Goal: Find specific page/section: Find specific page/section

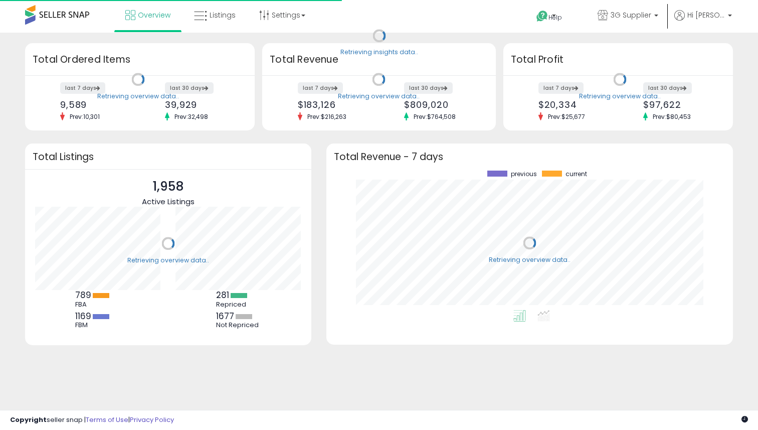
scroll to position [139, 386]
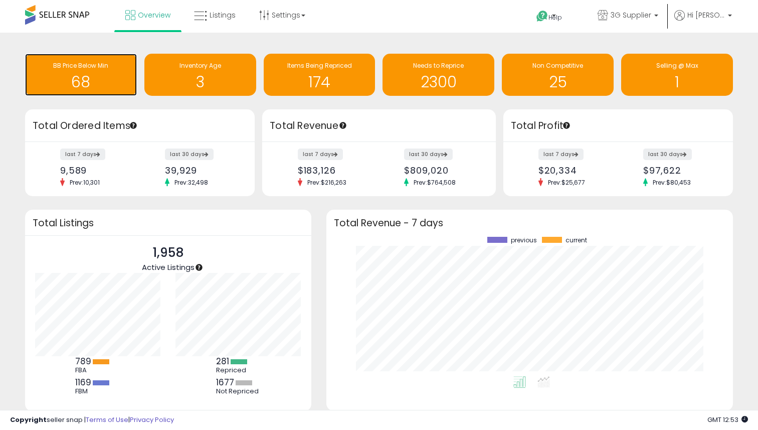
click at [105, 85] on h1 "68" at bounding box center [81, 82] width 102 height 17
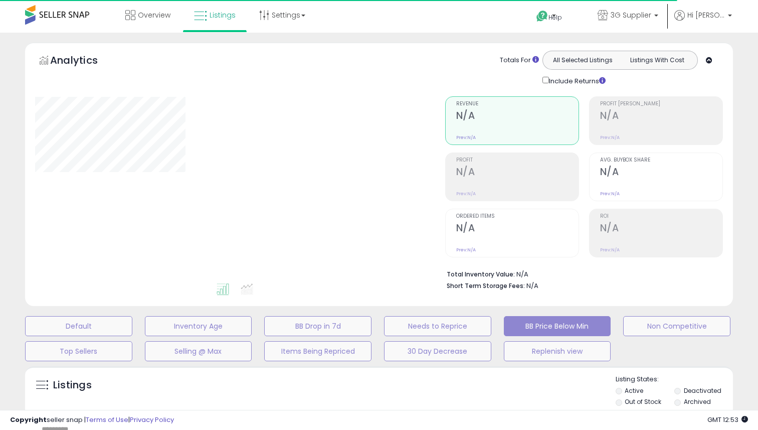
select select "**"
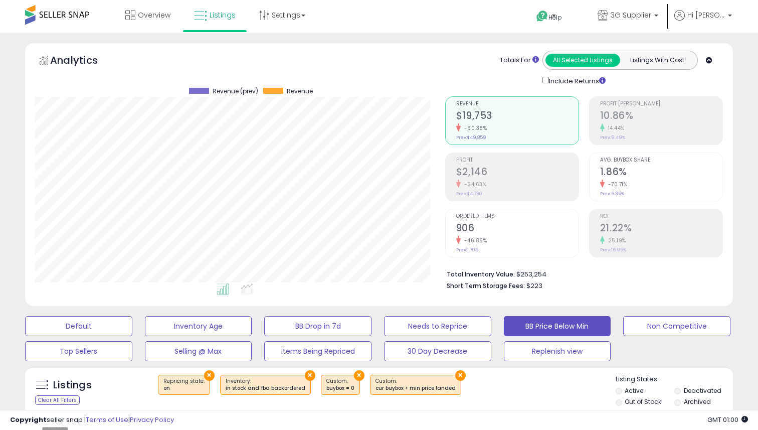
scroll to position [205, 409]
